Goal: Use online tool/utility: Use online tool/utility

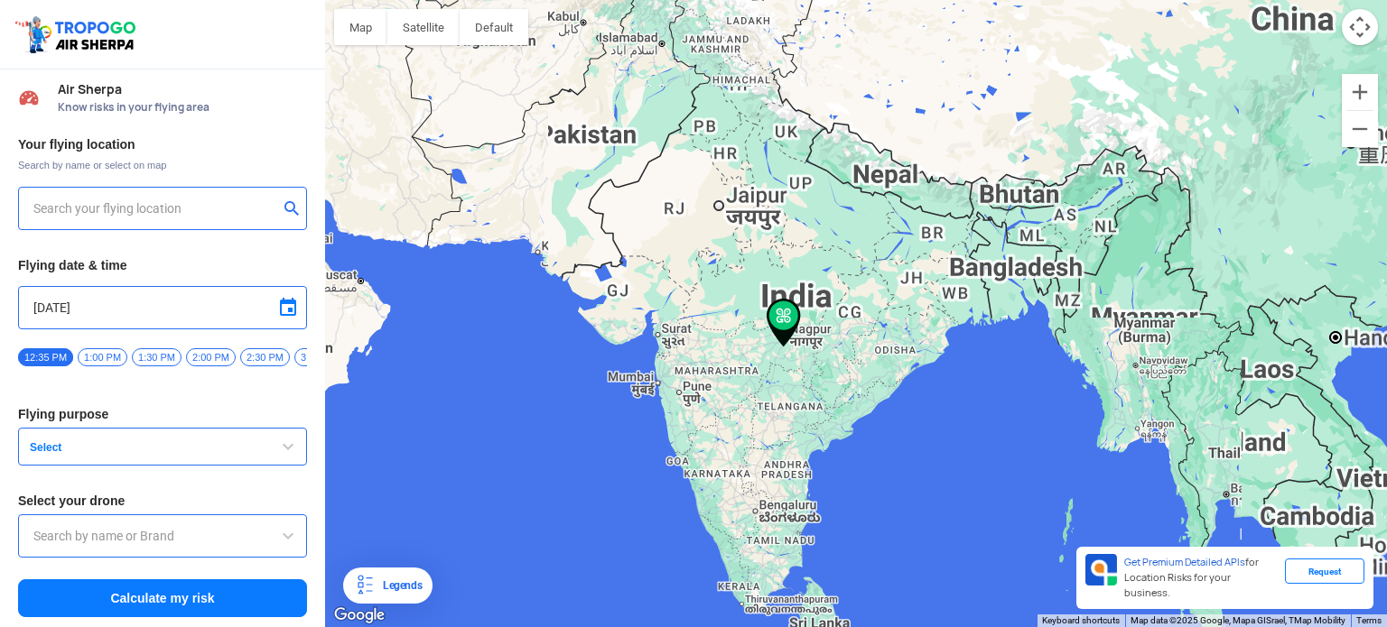
type input "[STREET_ADDRESS]"
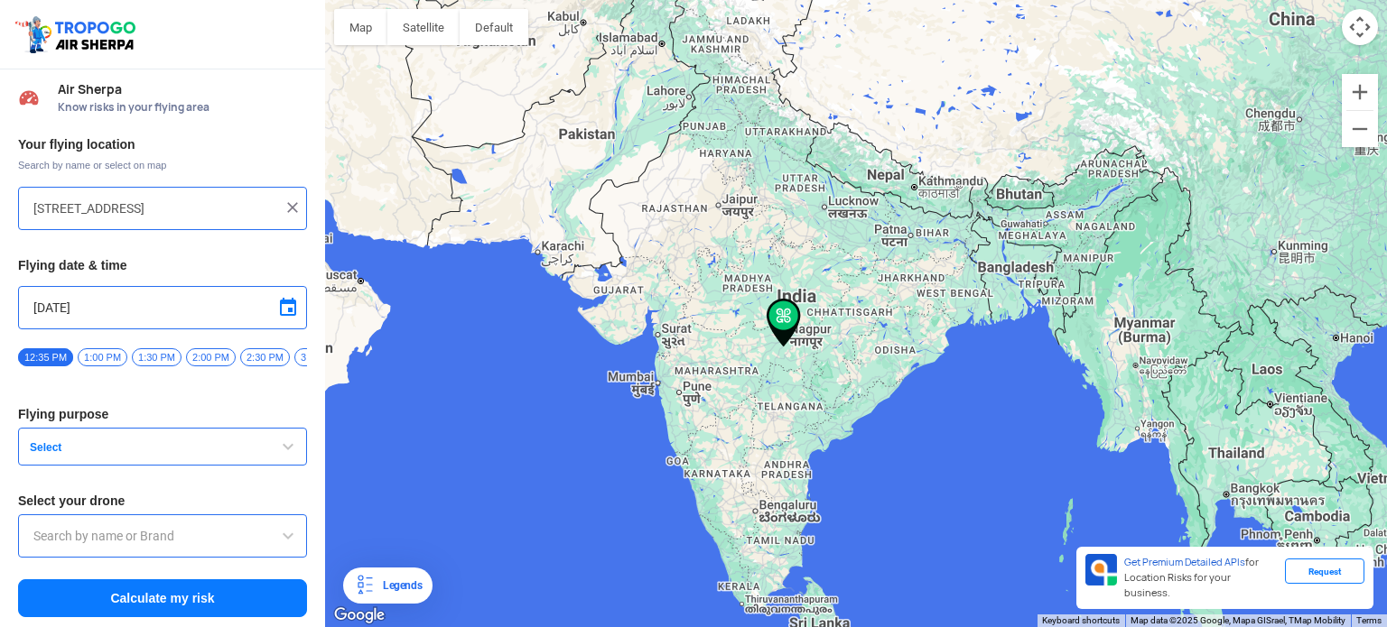
scroll to position [6, 0]
click at [45, 200] on input "[STREET_ADDRESS]" at bounding box center [155, 208] width 245 height 22
click at [284, 199] on img at bounding box center [293, 207] width 18 height 18
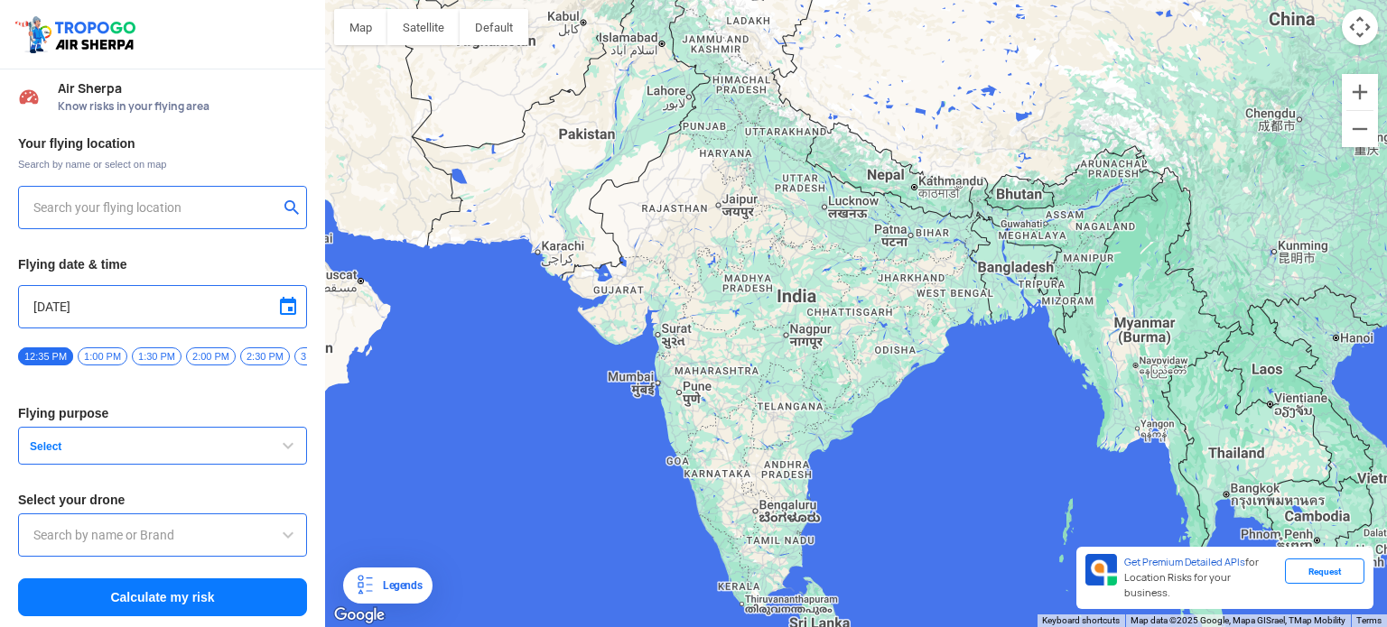
click at [112, 199] on input "text" at bounding box center [155, 208] width 245 height 22
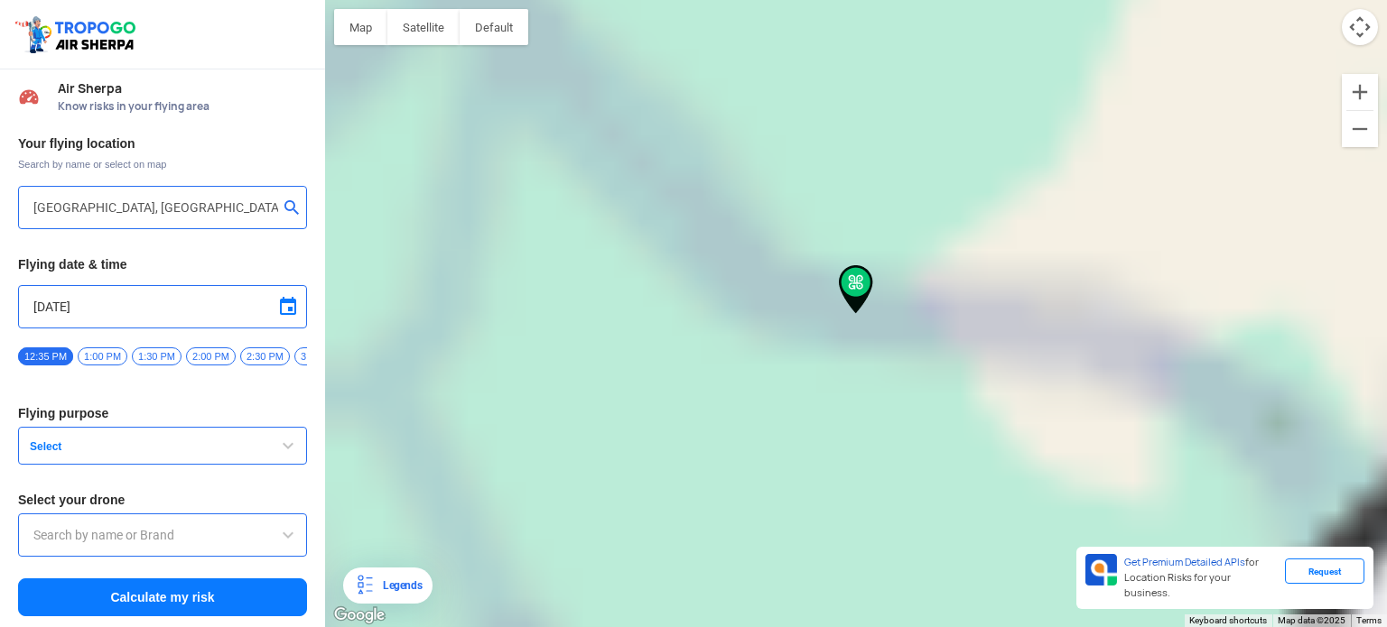
type input "[PERSON_NAME][GEOGRAPHIC_DATA], [GEOGRAPHIC_DATA]"
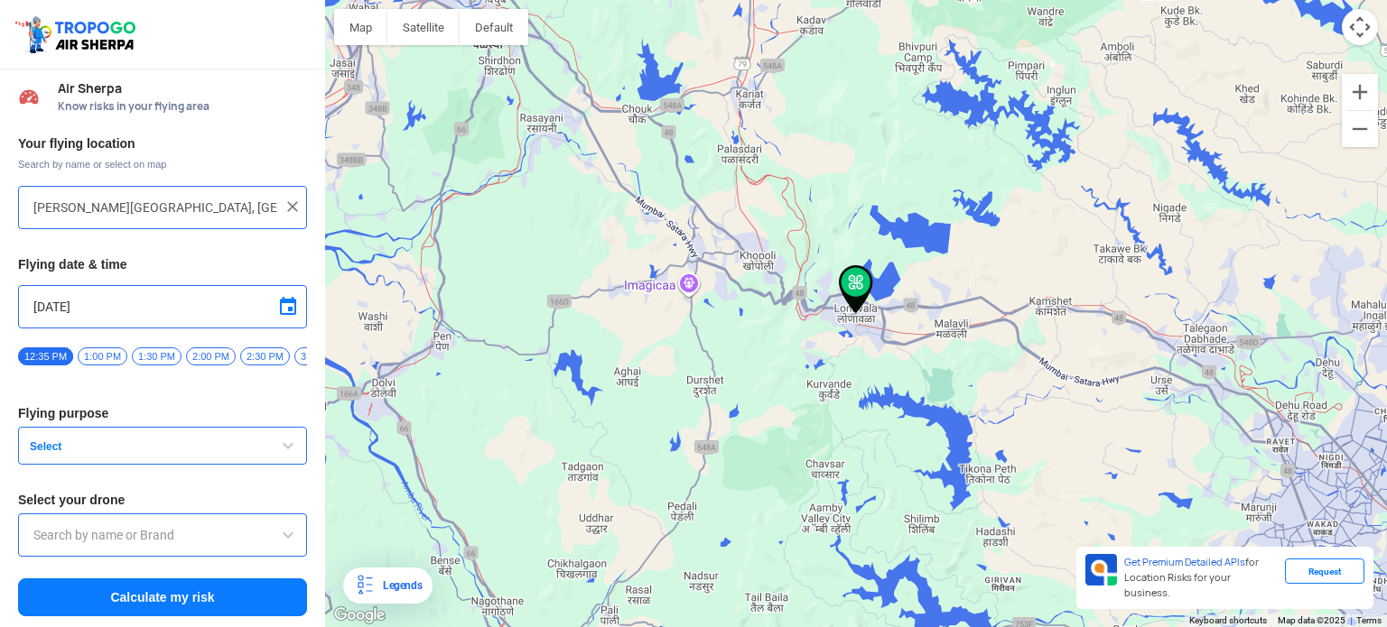
click at [284, 302] on span at bounding box center [288, 307] width 22 height 22
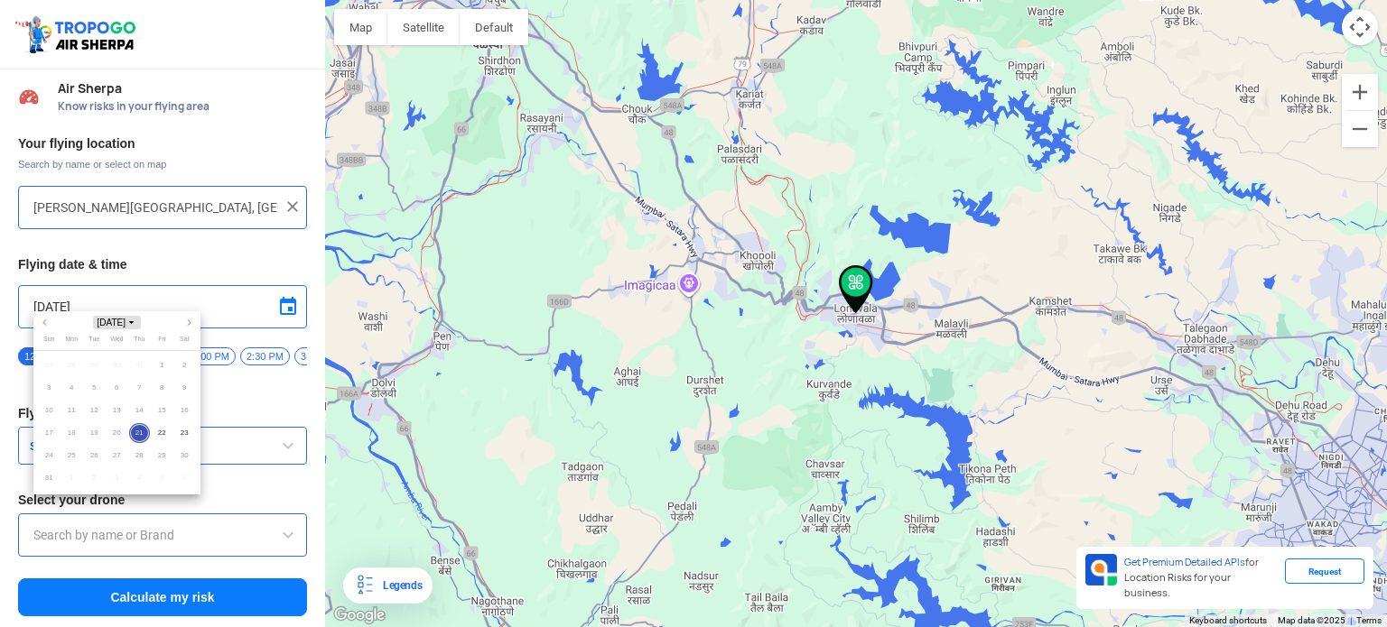
click at [134, 321] on icon "Choose month and year" at bounding box center [131, 323] width 5 height 5
click at [75, 414] on span "2025" at bounding box center [72, 420] width 39 height 17
click at [170, 394] on span "Sept" at bounding box center [169, 396] width 48 height 21
click at [126, 321] on span "[DATE]" at bounding box center [117, 323] width 48 height 14
click at [72, 418] on span "2025" at bounding box center [72, 420] width 39 height 17
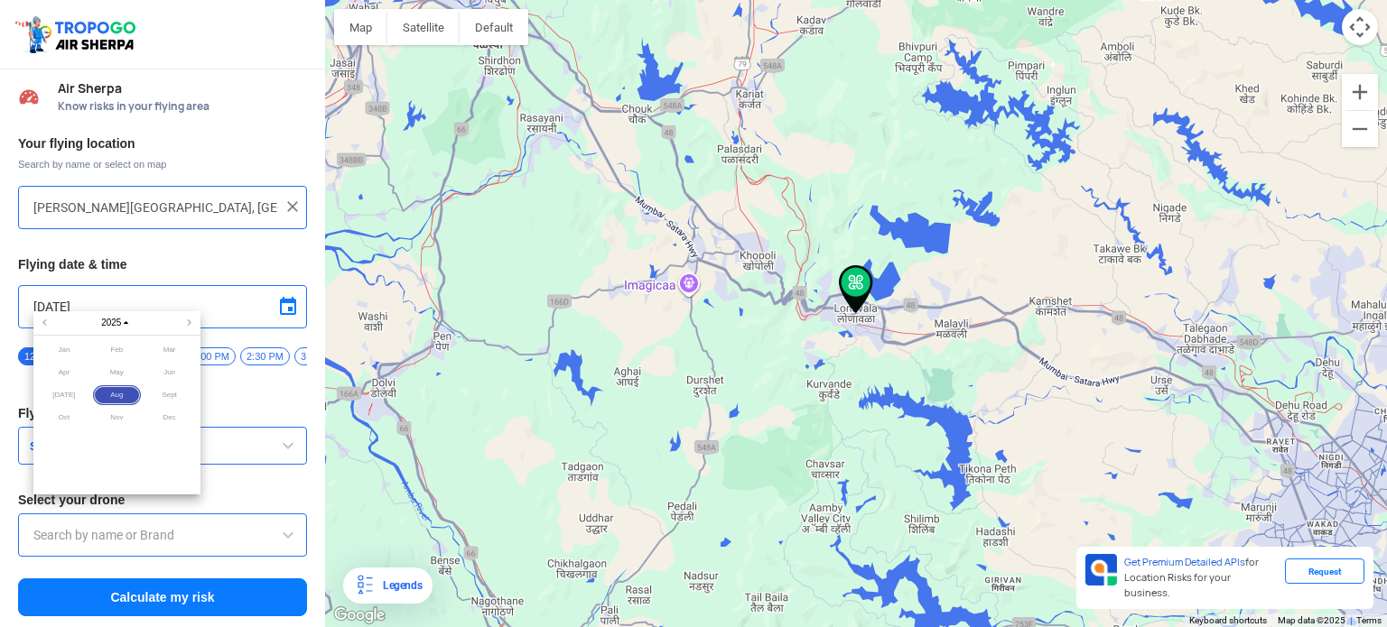
click at [169, 394] on span "Sept" at bounding box center [169, 396] width 48 height 21
click at [136, 432] on span "21" at bounding box center [139, 433] width 21 height 21
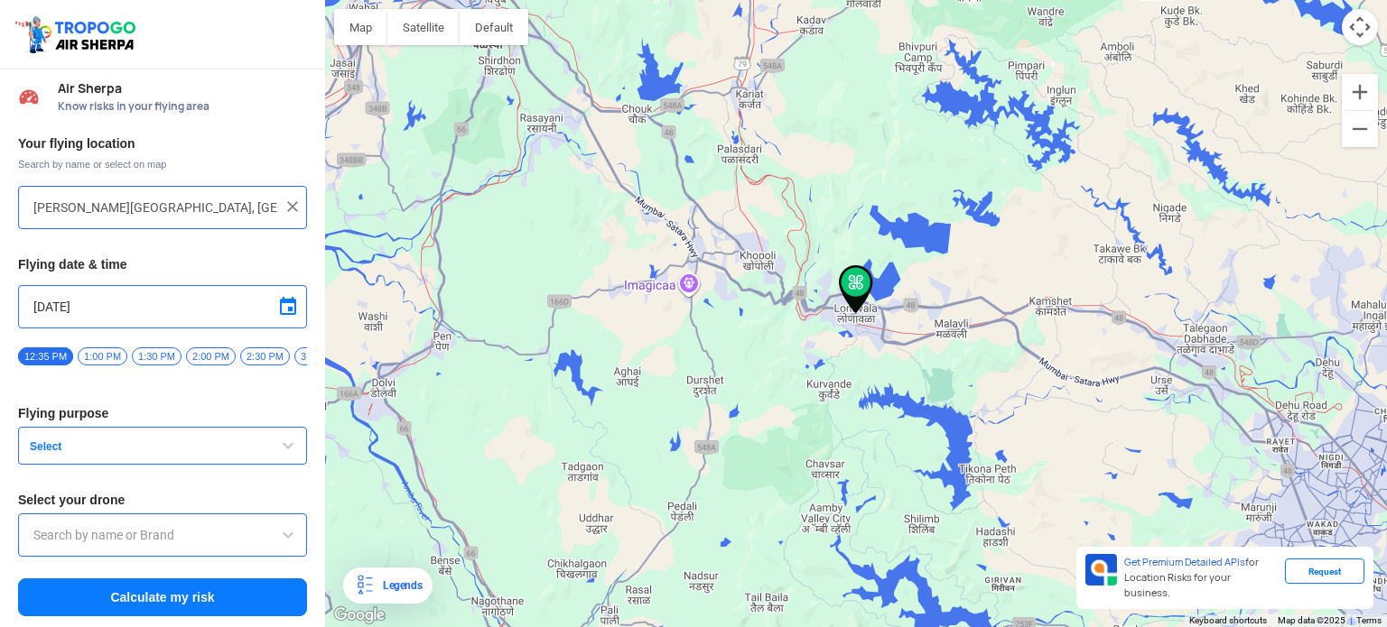
click at [88, 447] on span "Select" at bounding box center [136, 447] width 226 height 14
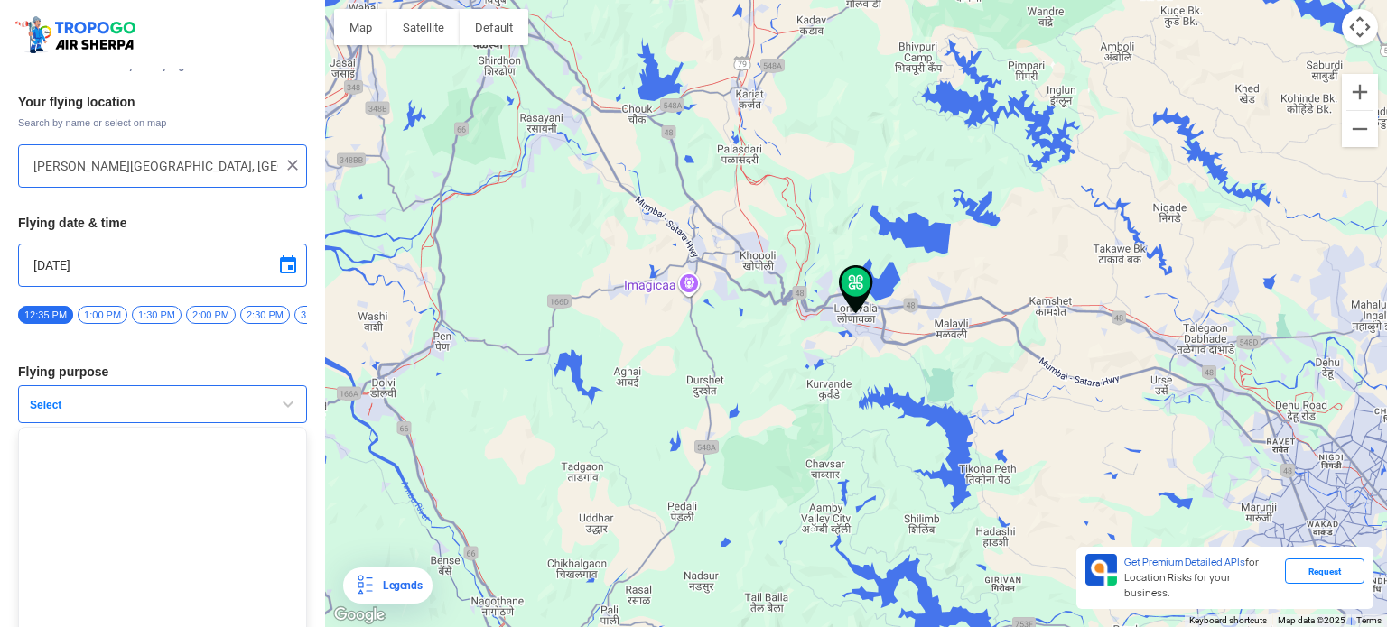
scroll to position [74, 0]
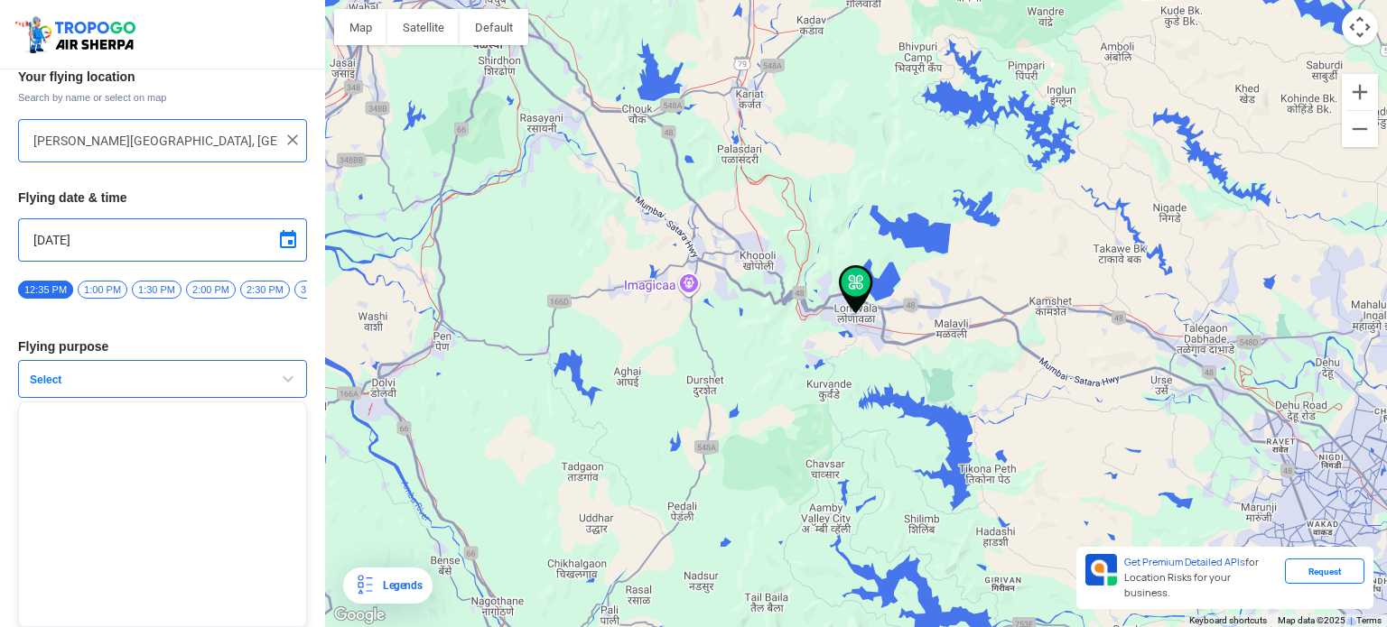
click at [73, 371] on button "Select" at bounding box center [162, 379] width 289 height 38
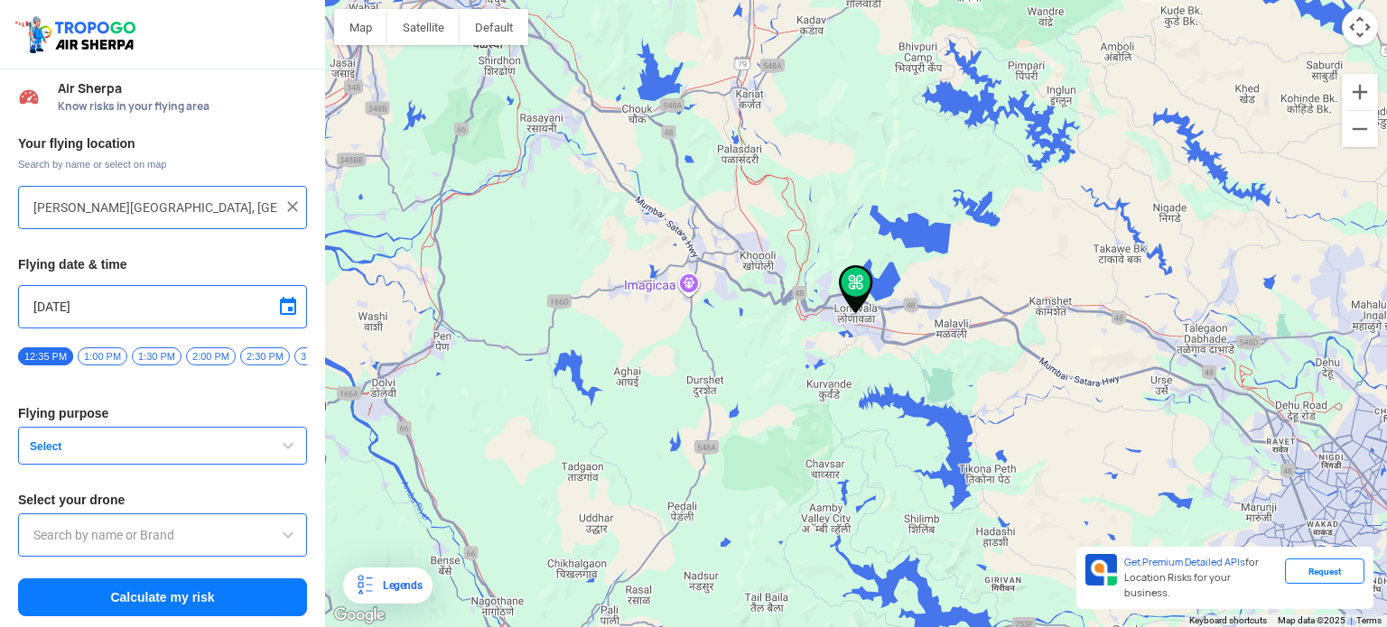
click at [56, 444] on span "Select" at bounding box center [136, 447] width 226 height 14
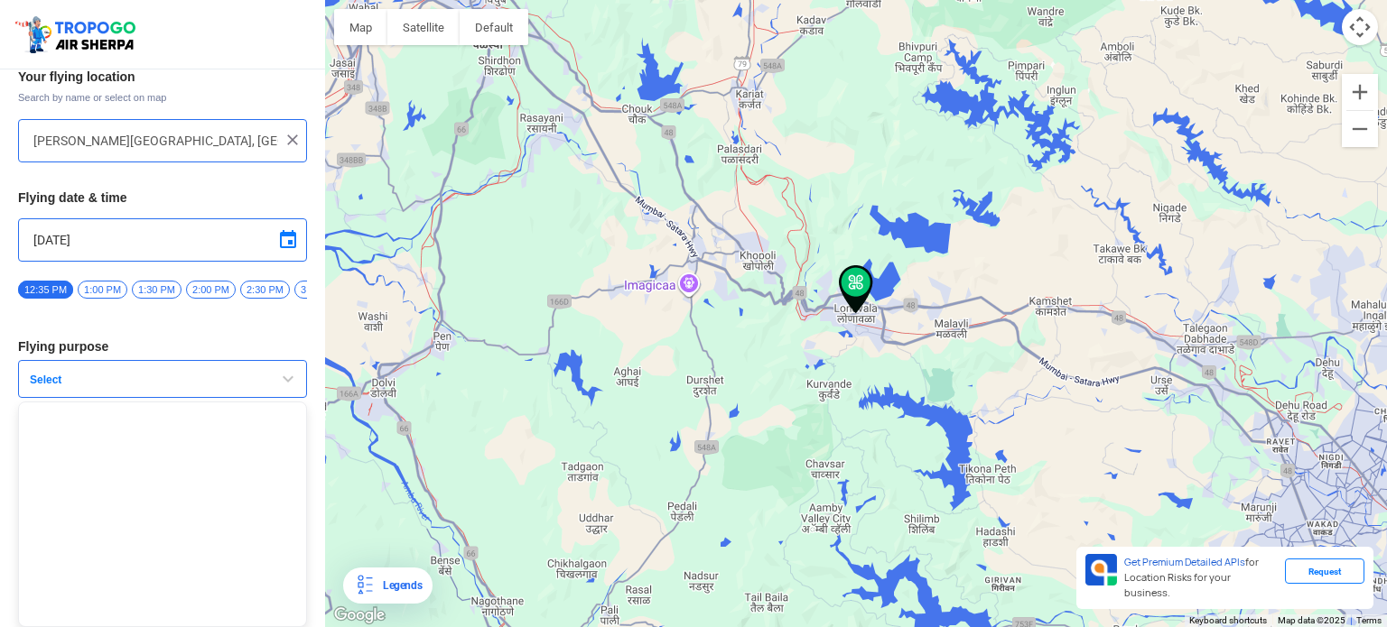
click at [82, 379] on span "Select" at bounding box center [136, 380] width 226 height 14
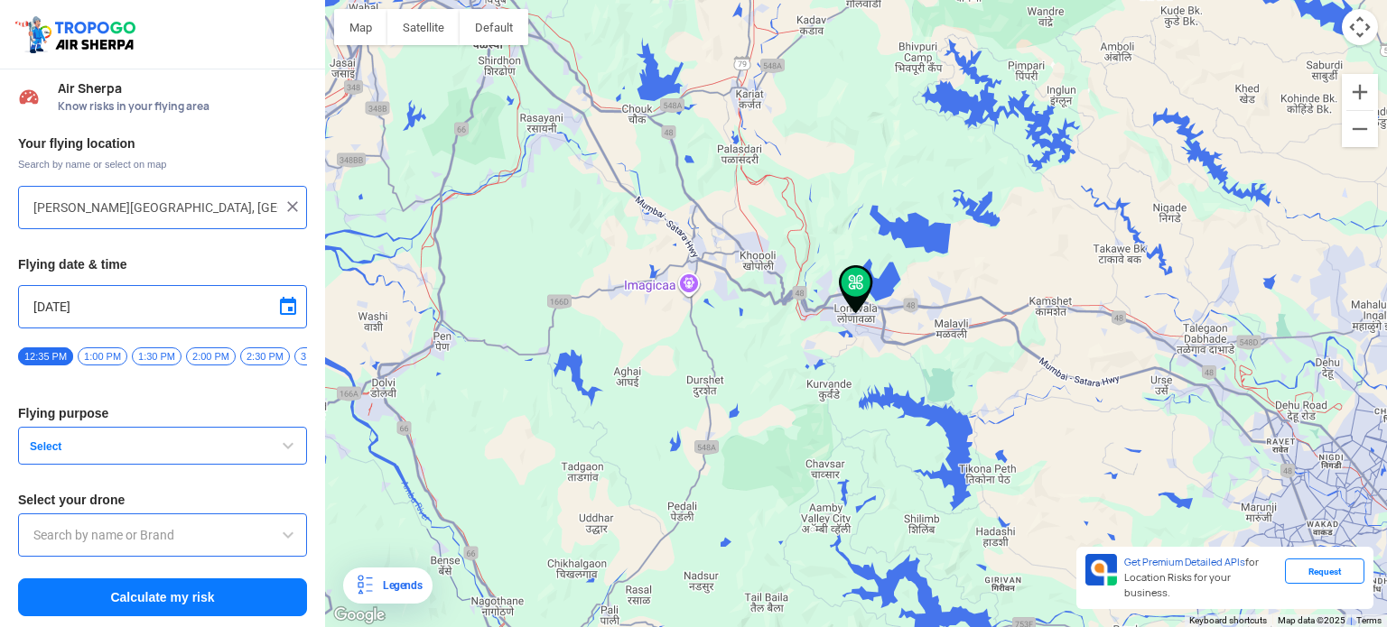
click at [153, 349] on span "1:30 PM" at bounding box center [157, 357] width 50 height 18
click at [88, 451] on span "Select" at bounding box center [136, 447] width 226 height 14
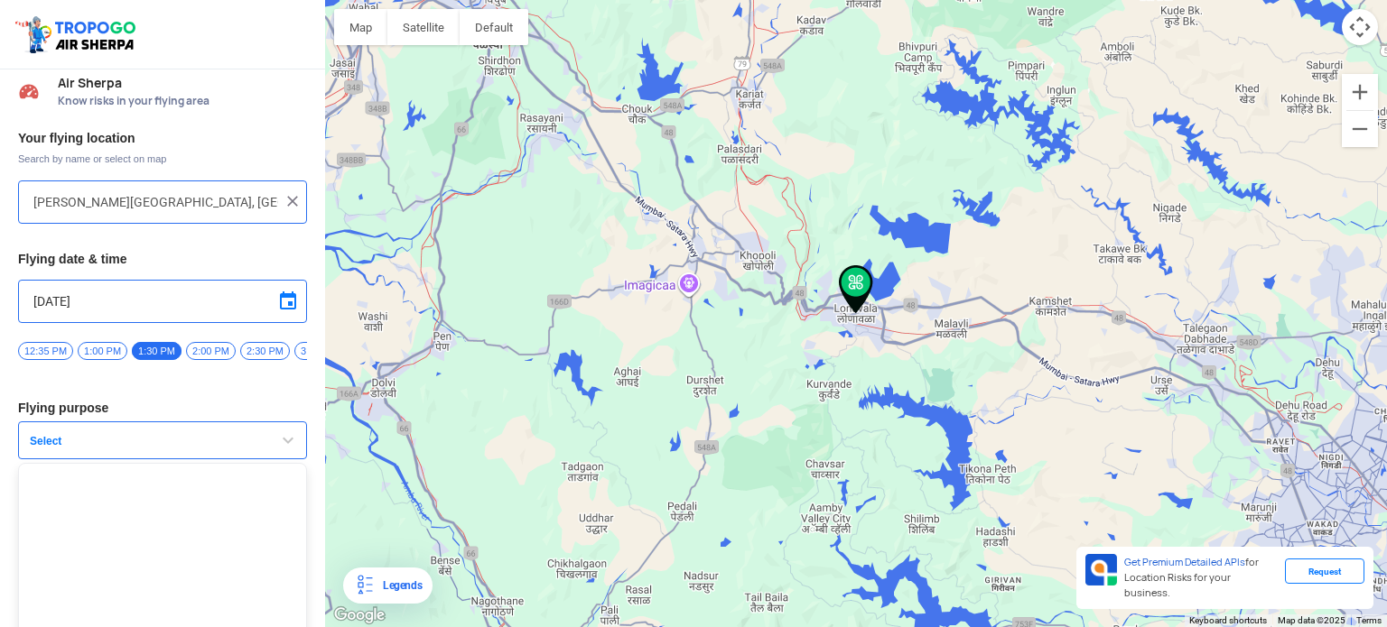
click at [88, 449] on span "Select" at bounding box center [136, 441] width 226 height 14
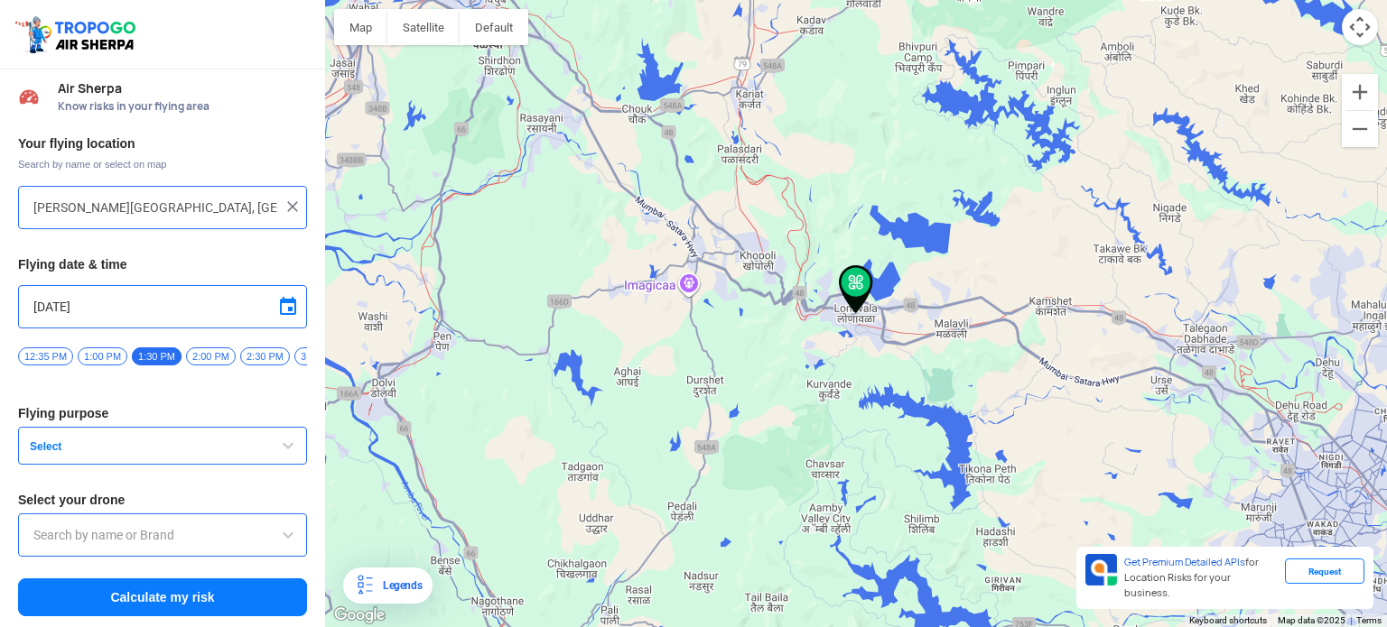
click at [159, 598] on button "Calculate my risk" at bounding box center [162, 598] width 289 height 38
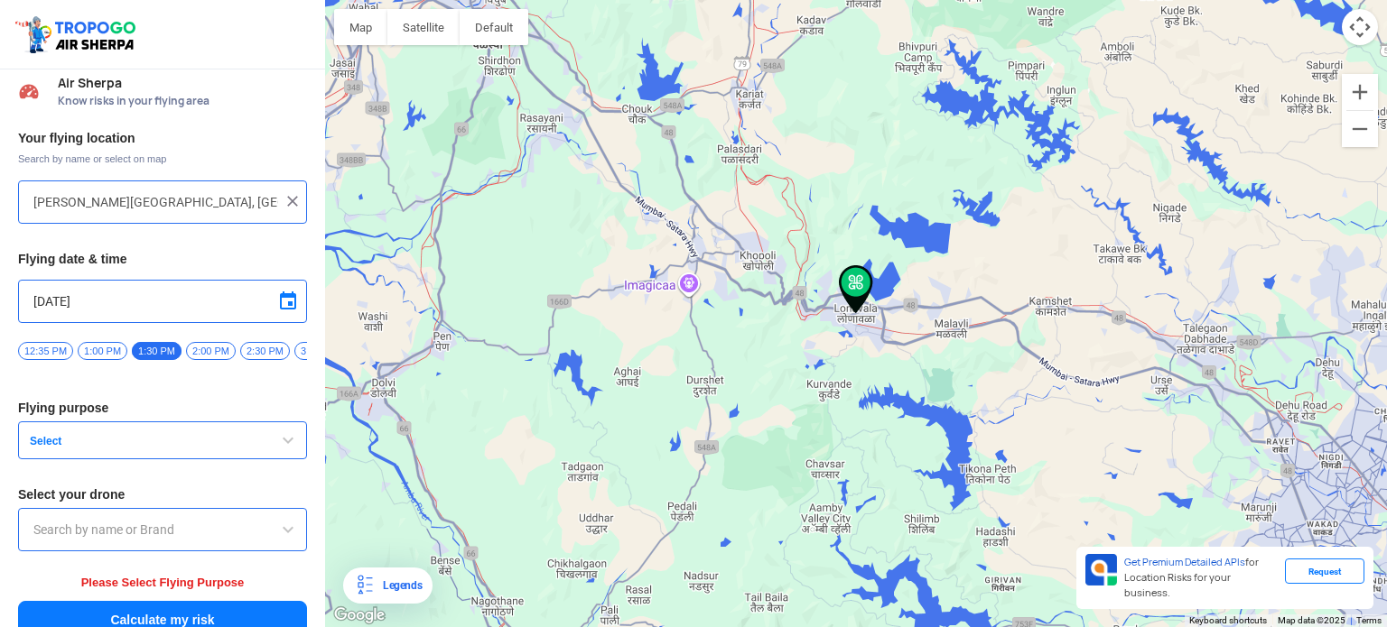
scroll to position [33, 0]
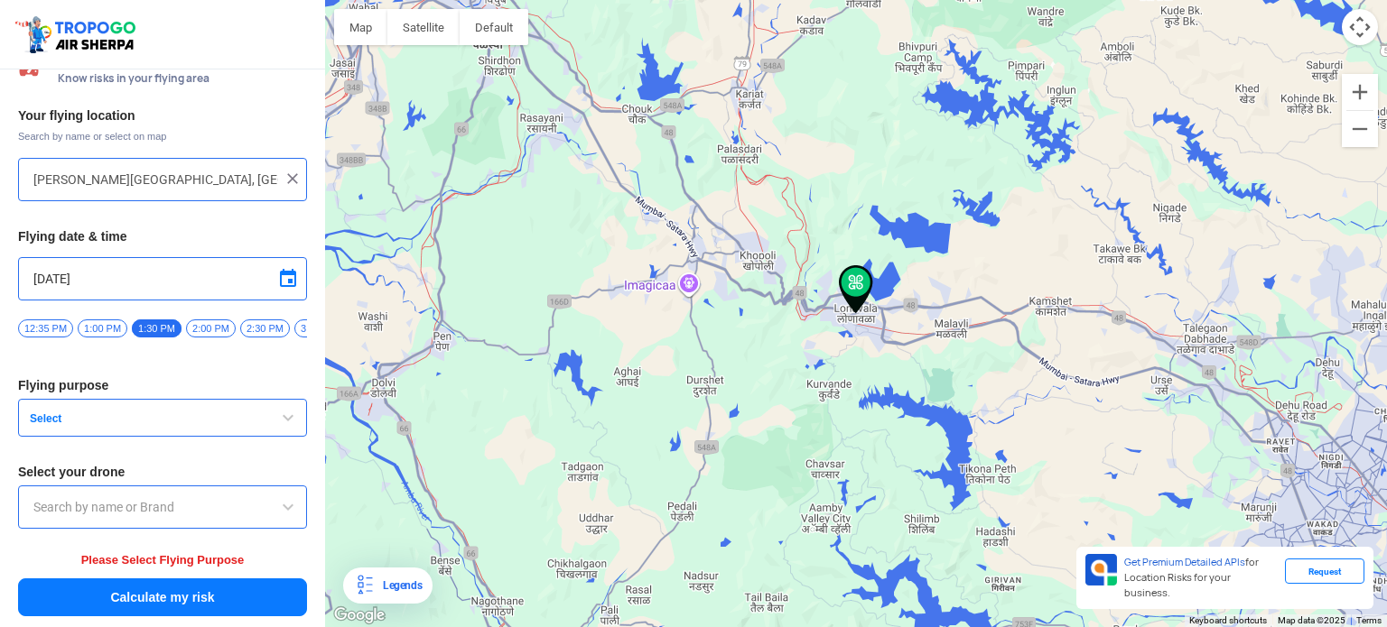
click at [83, 418] on span "Select" at bounding box center [136, 419] width 226 height 14
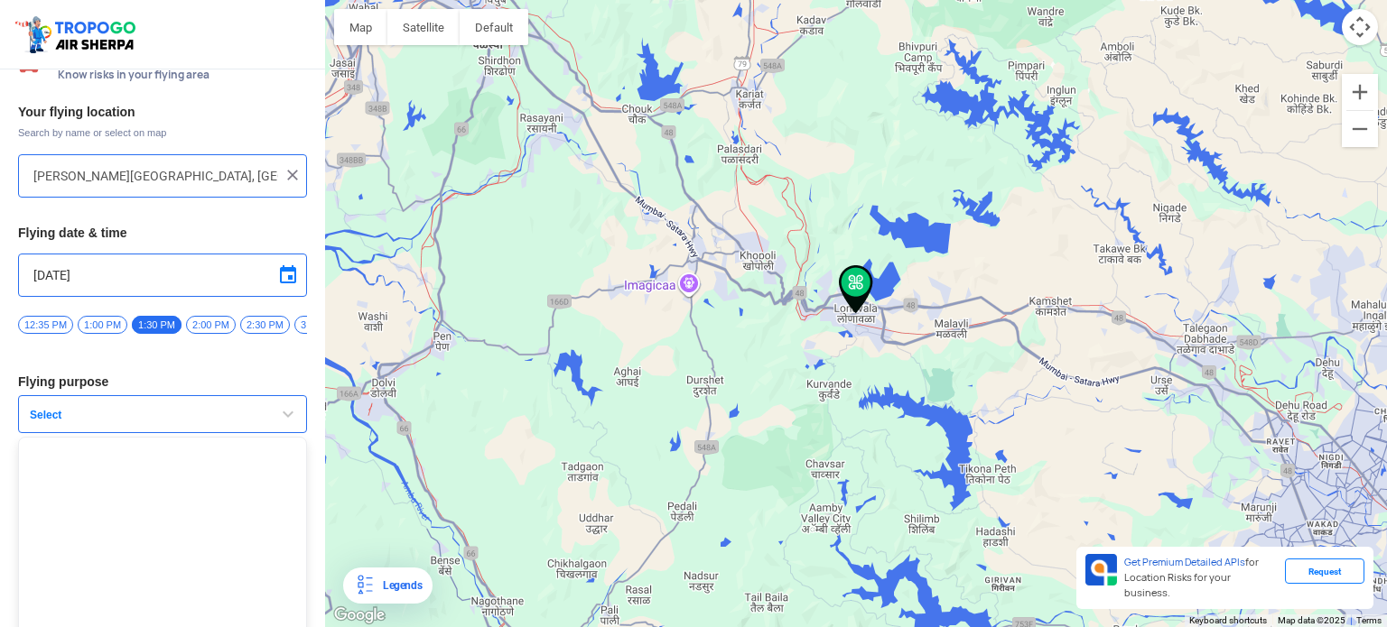
click at [61, 466] on ul at bounding box center [162, 550] width 289 height 226
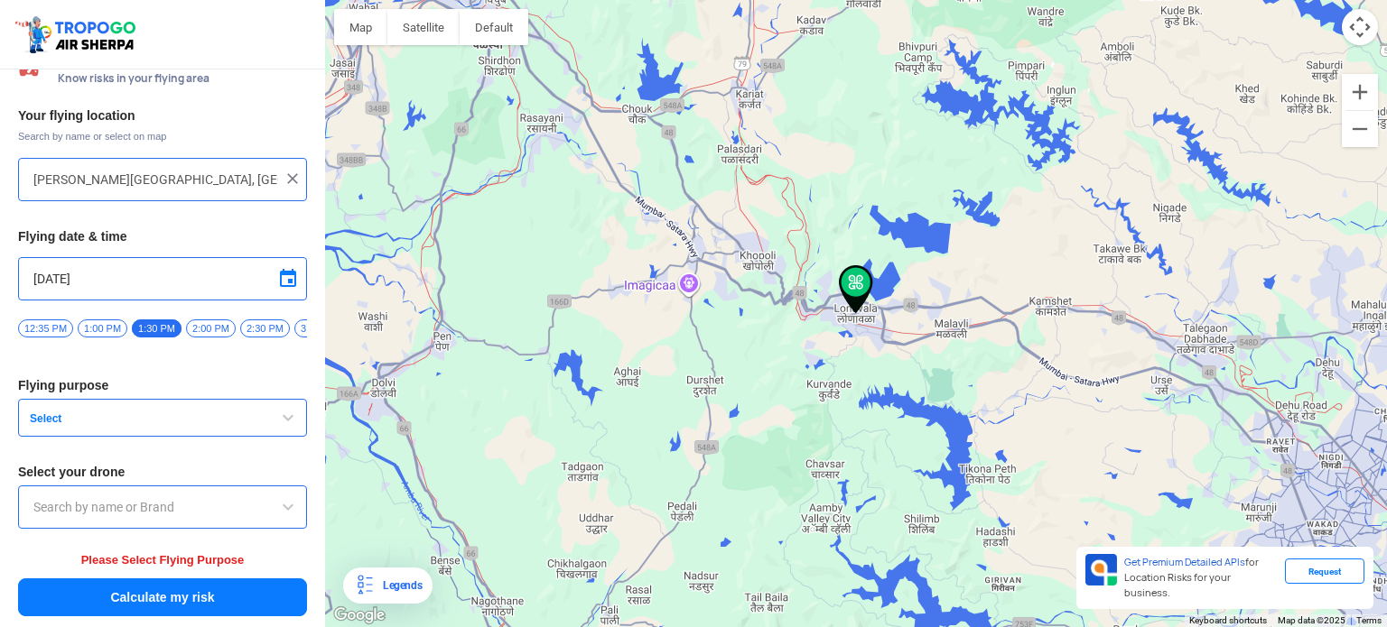
click at [75, 508] on input "text" at bounding box center [162, 508] width 258 height 22
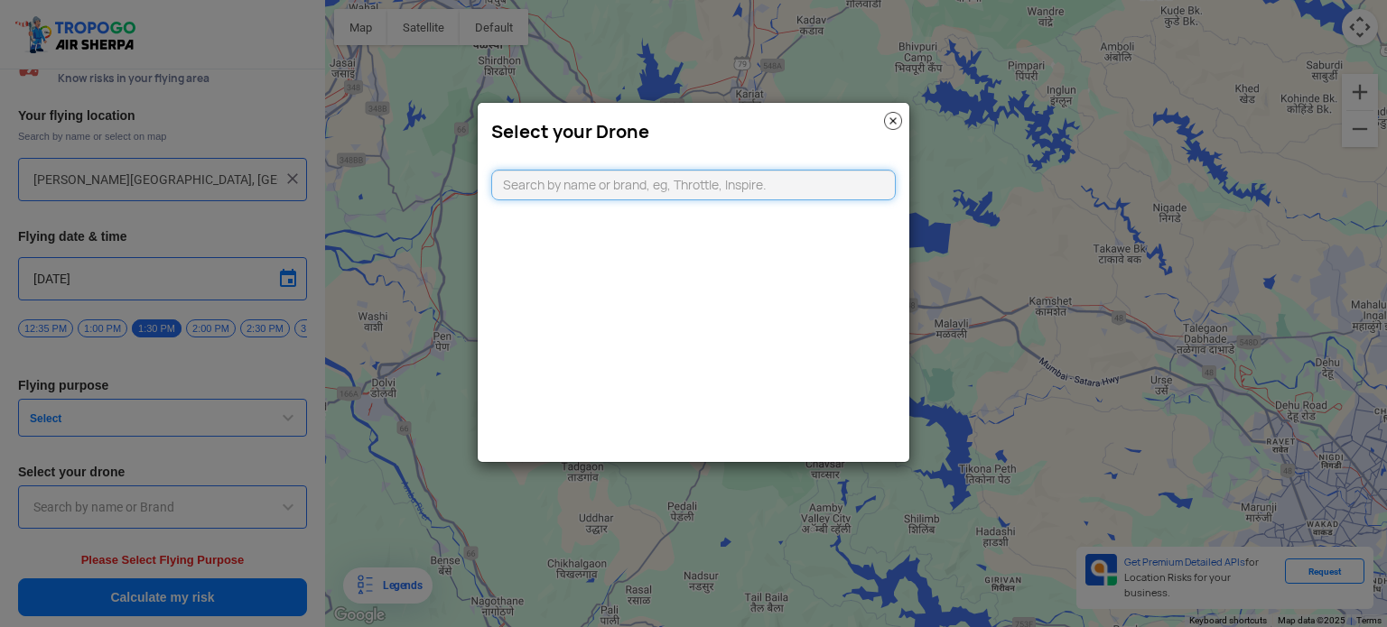
click at [538, 181] on input "text" at bounding box center [693, 185] width 404 height 31
click at [537, 186] on input "text" at bounding box center [693, 185] width 404 height 31
type input "dji"
click at [897, 118] on img at bounding box center [893, 121] width 18 height 18
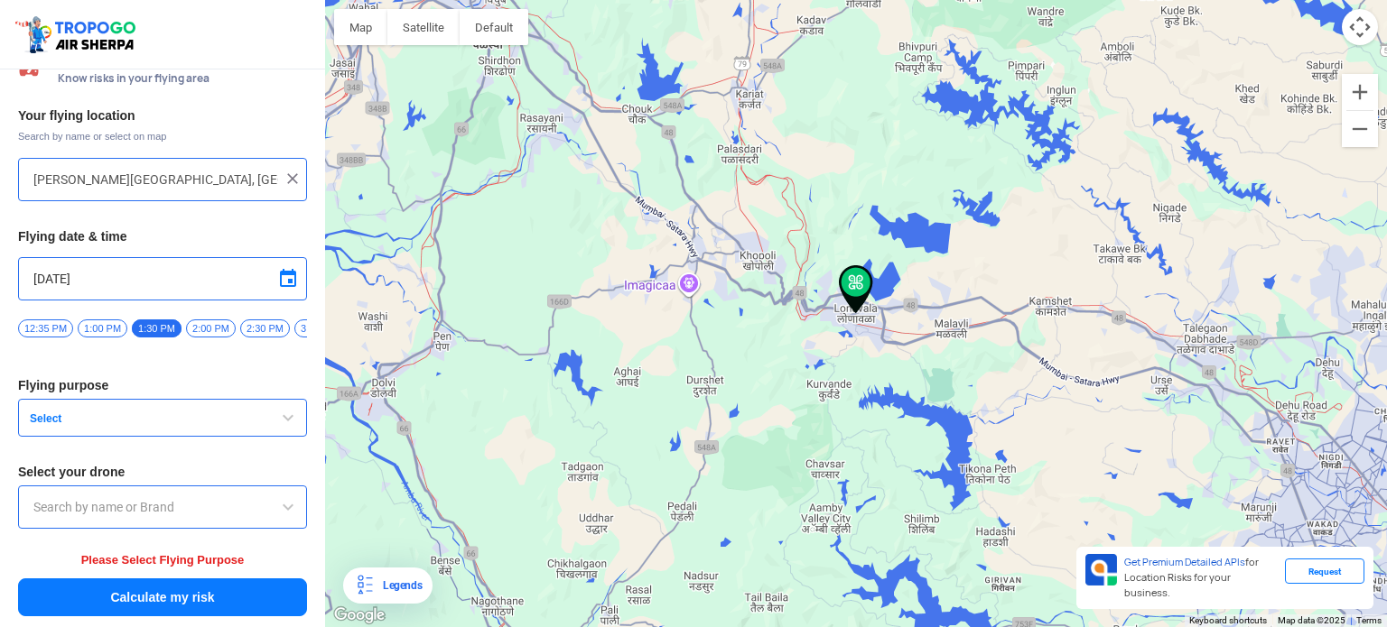
click at [55, 508] on input "text" at bounding box center [162, 508] width 258 height 22
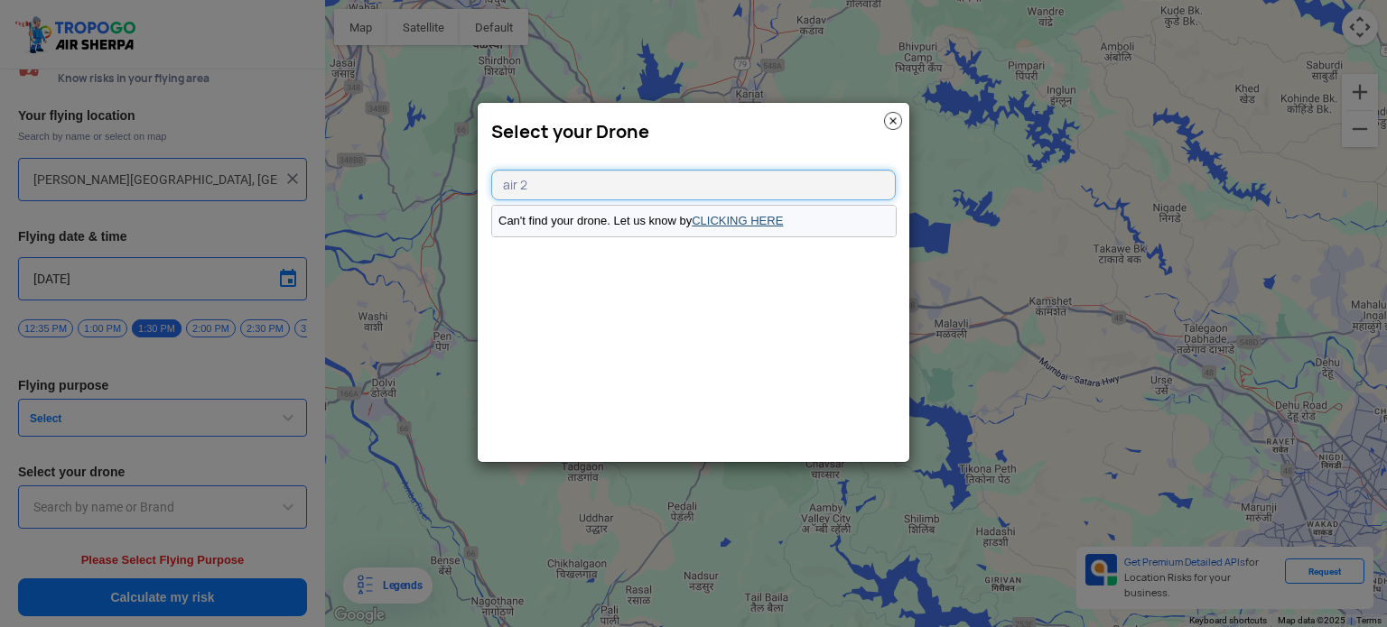
type input "air 2"
click at [738, 216] on link "CLICKING HERE" at bounding box center [737, 221] width 91 height 14
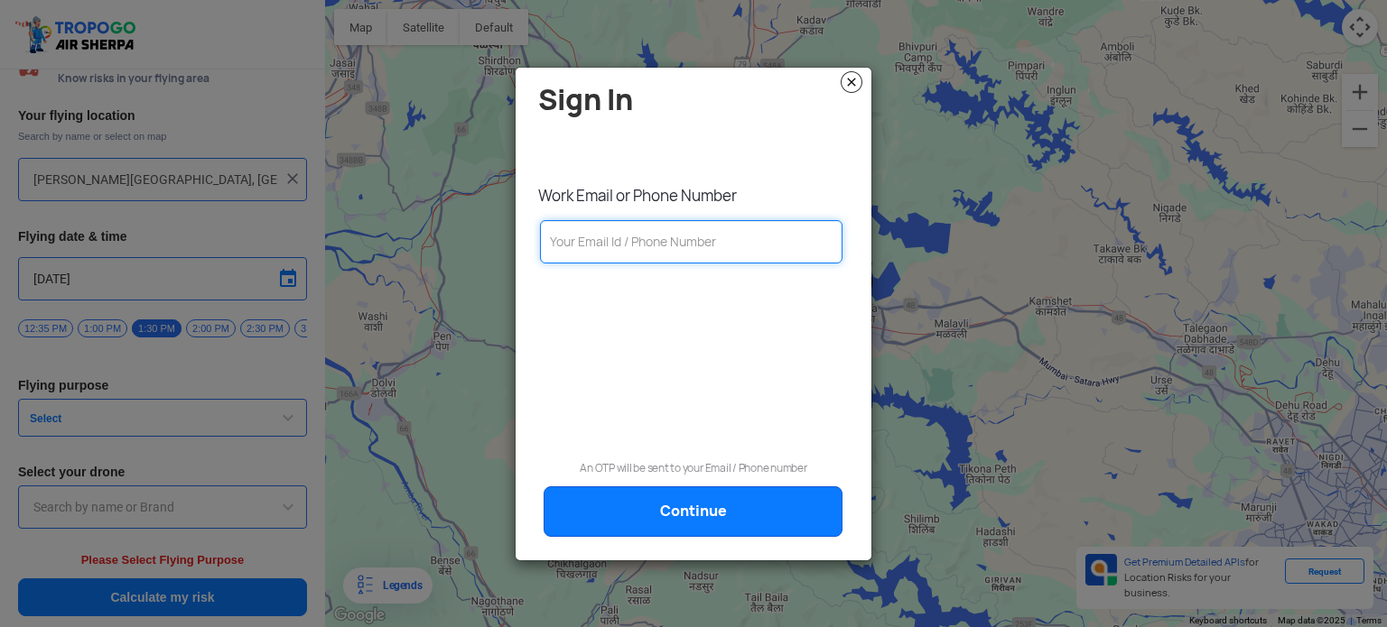
click at [603, 241] on input "text" at bounding box center [691, 241] width 302 height 43
click at [858, 79] on img at bounding box center [852, 82] width 22 height 22
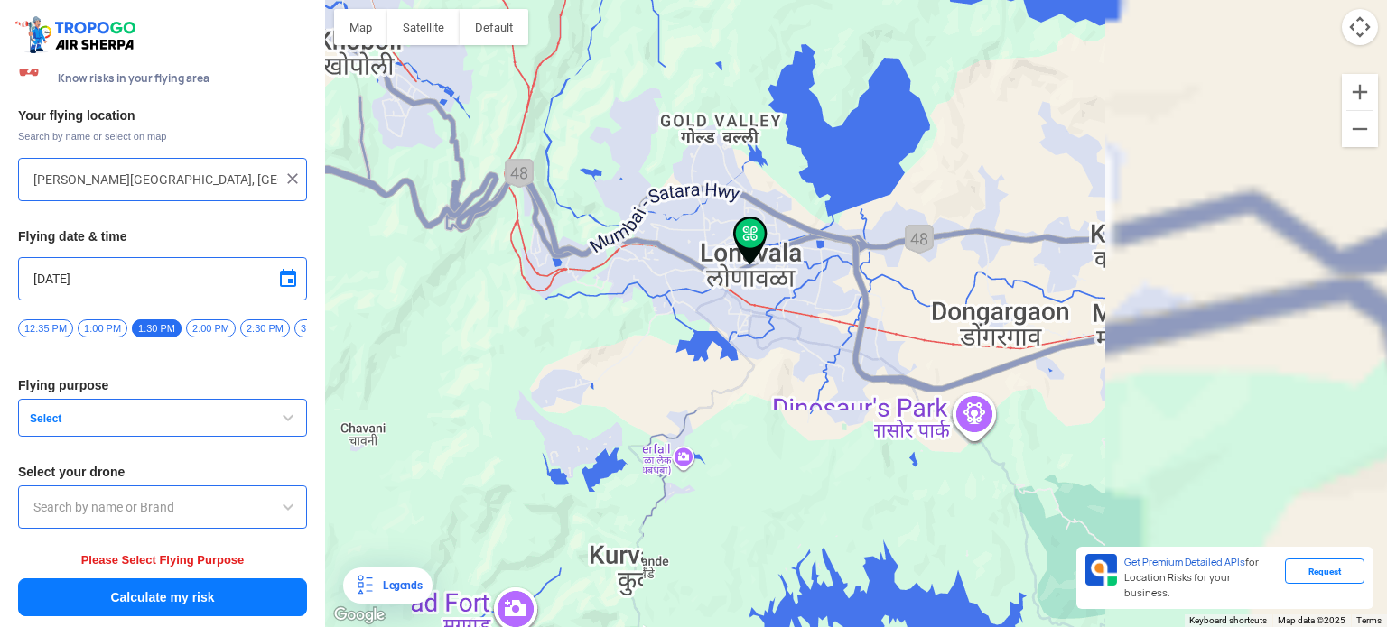
drag, startPoint x: 1178, startPoint y: 200, endPoint x: 819, endPoint y: 404, distance: 413.2
click at [819, 404] on div at bounding box center [856, 313] width 1062 height 627
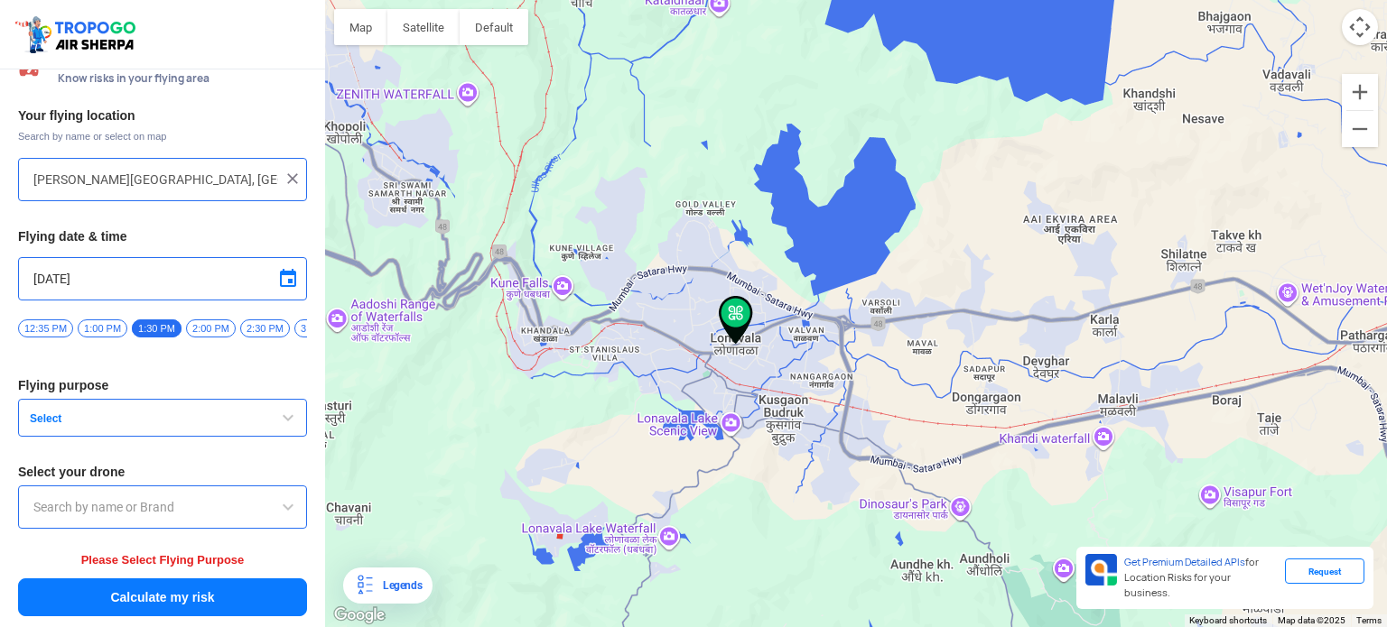
drag, startPoint x: 781, startPoint y: 380, endPoint x: 755, endPoint y: 432, distance: 57.7
click at [761, 455] on div at bounding box center [856, 313] width 1062 height 627
